Goal: Task Accomplishment & Management: Use online tool/utility

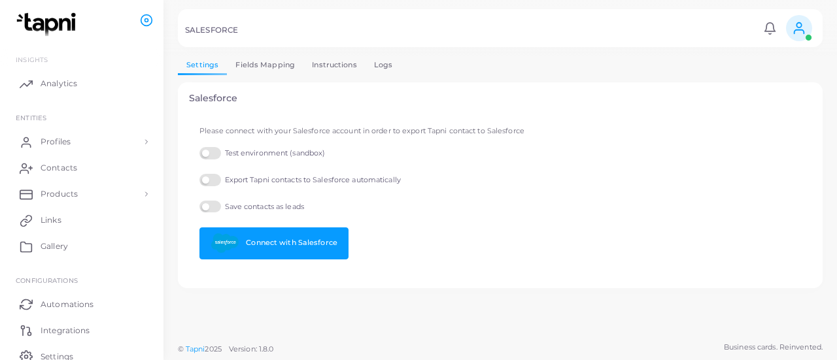
scroll to position [56, 0]
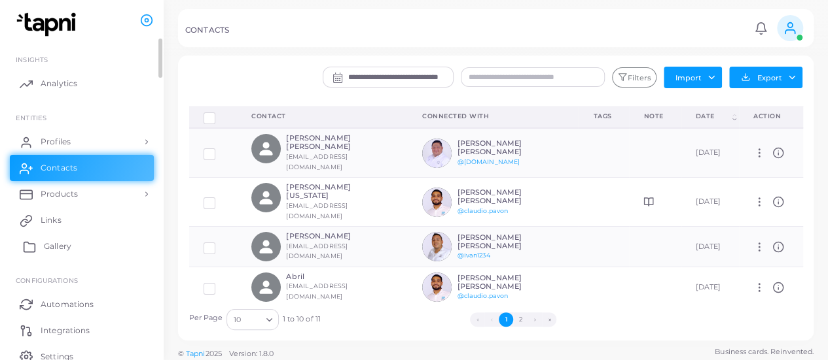
scroll to position [56, 0]
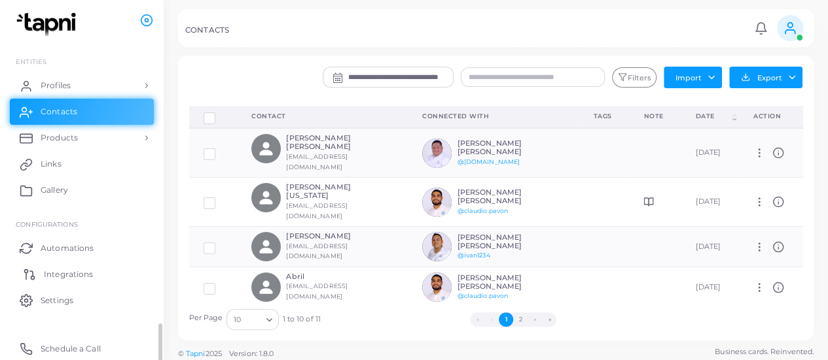
click at [88, 264] on link "Integrations" at bounding box center [82, 274] width 144 height 26
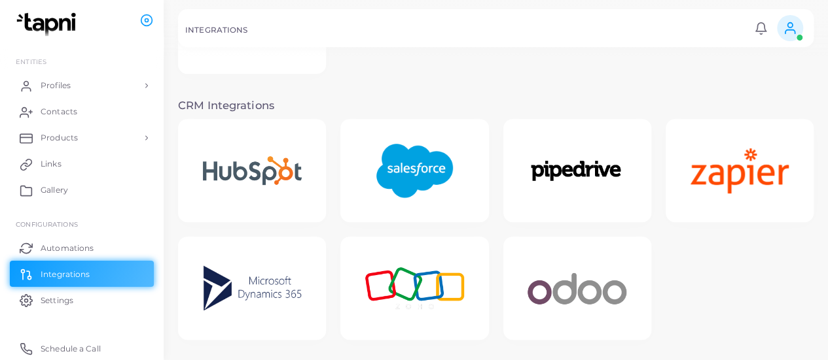
scroll to position [224, 0]
click at [393, 162] on img at bounding box center [414, 171] width 105 height 82
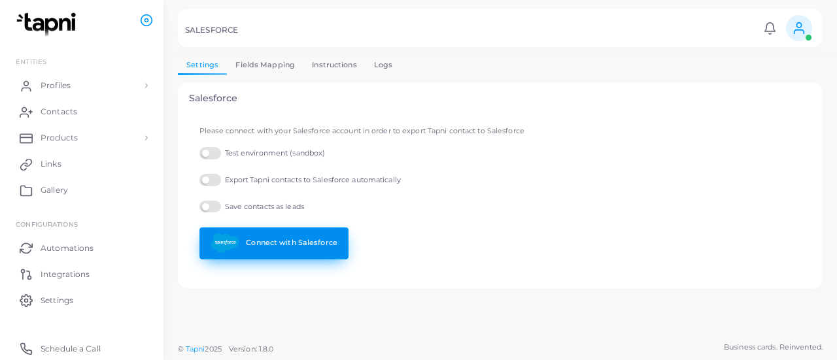
click at [287, 241] on link "Connect with Salesforce" at bounding box center [274, 244] width 149 height 32
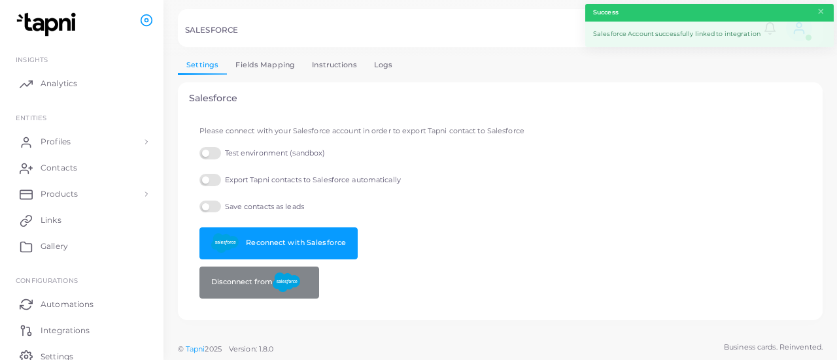
click at [207, 177] on label "Export Tapni contacts to Salesforce automatically" at bounding box center [301, 180] width 202 height 12
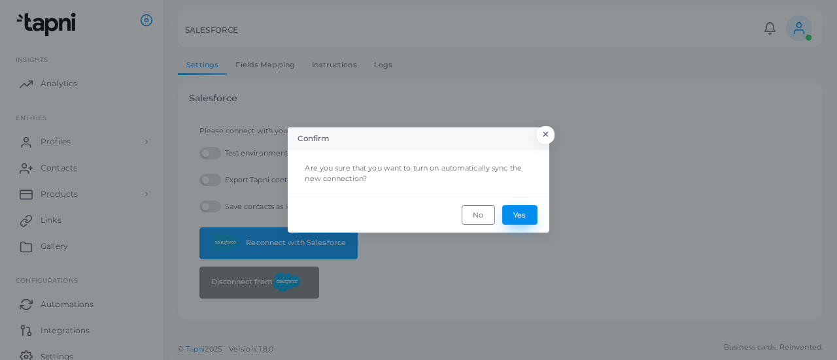
click at [521, 211] on button "Yes" at bounding box center [519, 215] width 35 height 20
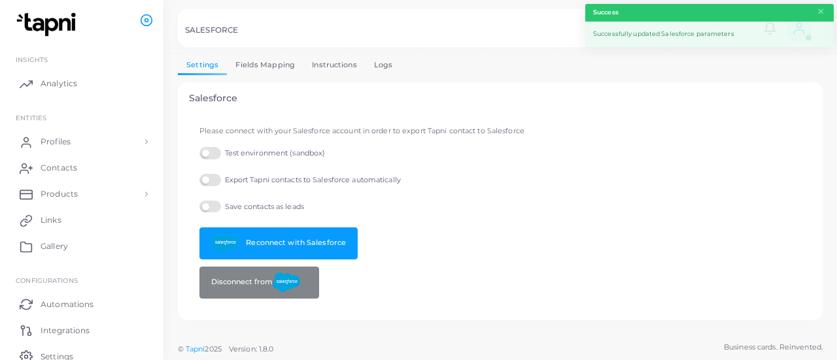
click at [258, 63] on link "Fields Mapping" at bounding box center [265, 65] width 77 height 19
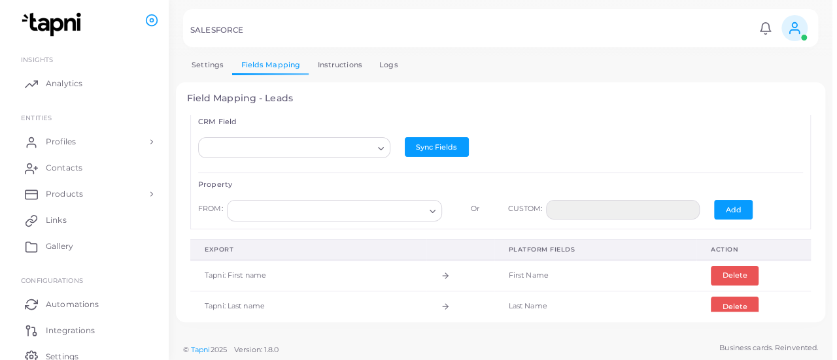
scroll to position [16, 0]
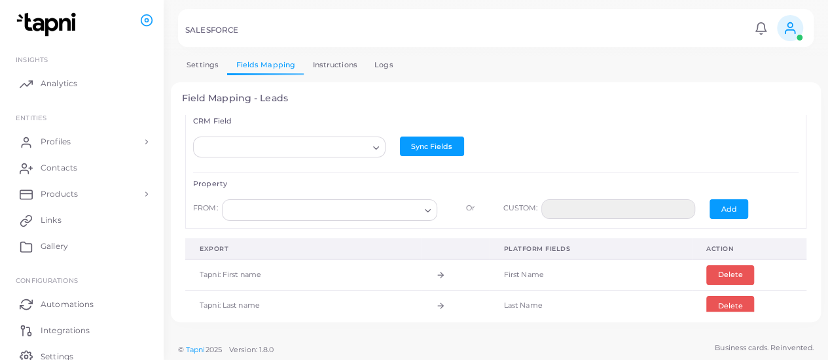
click at [372, 59] on link "Logs" at bounding box center [384, 65] width 36 height 19
